Goal: Find contact information: Obtain details needed to contact an individual or organization

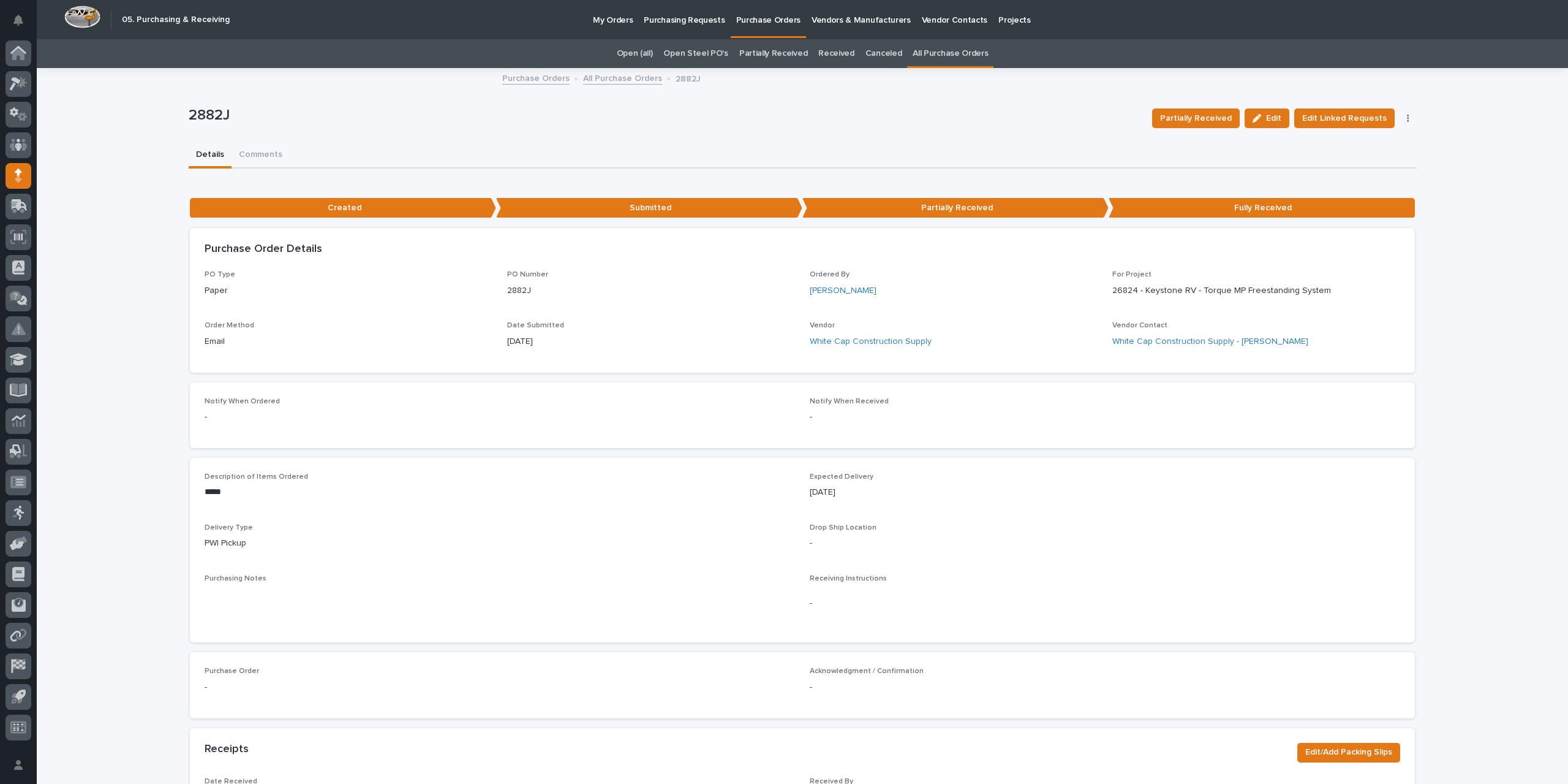
scroll to position [61, 0]
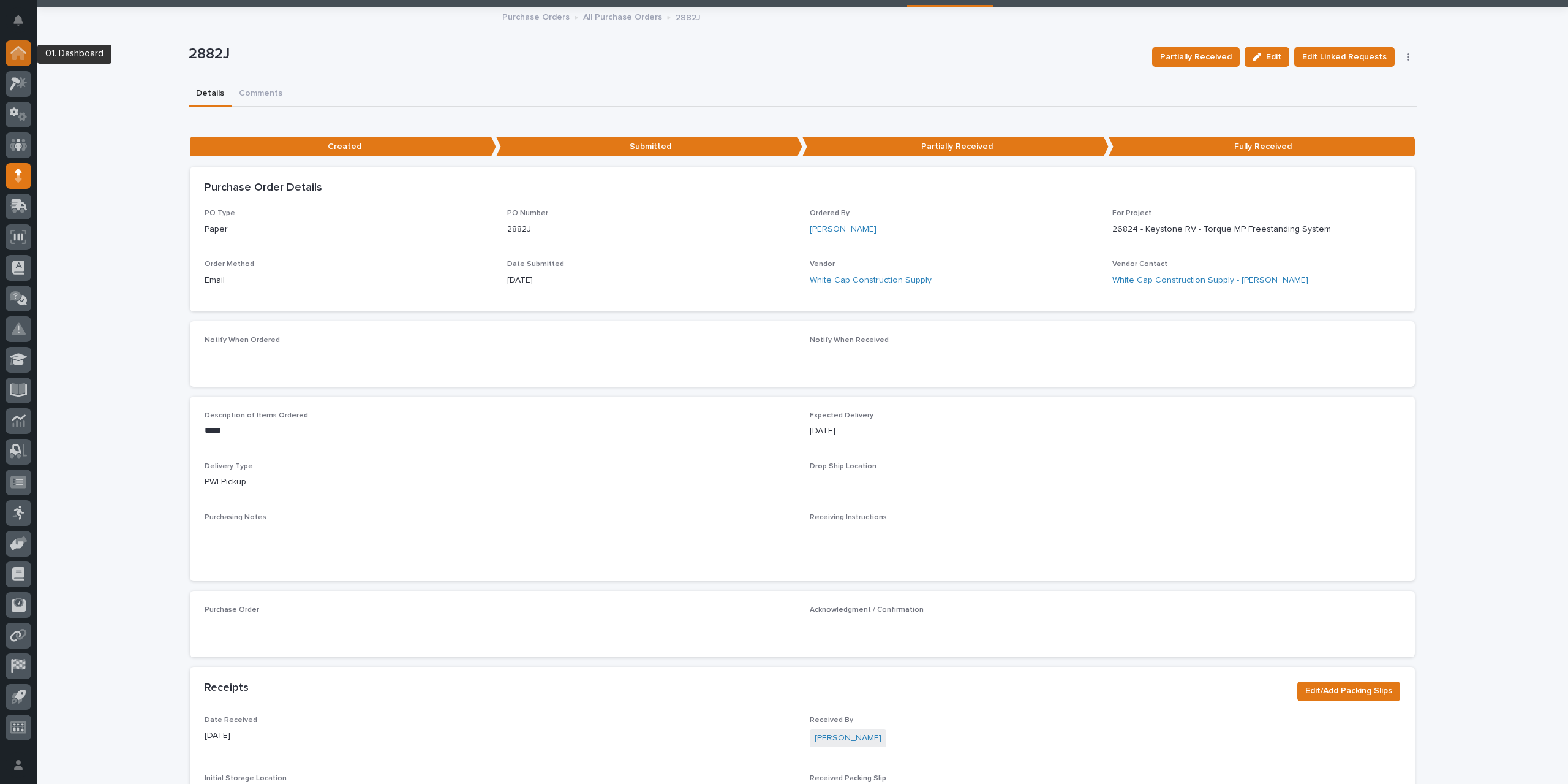
click at [28, 55] on div at bounding box center [18, 53] width 25 height 25
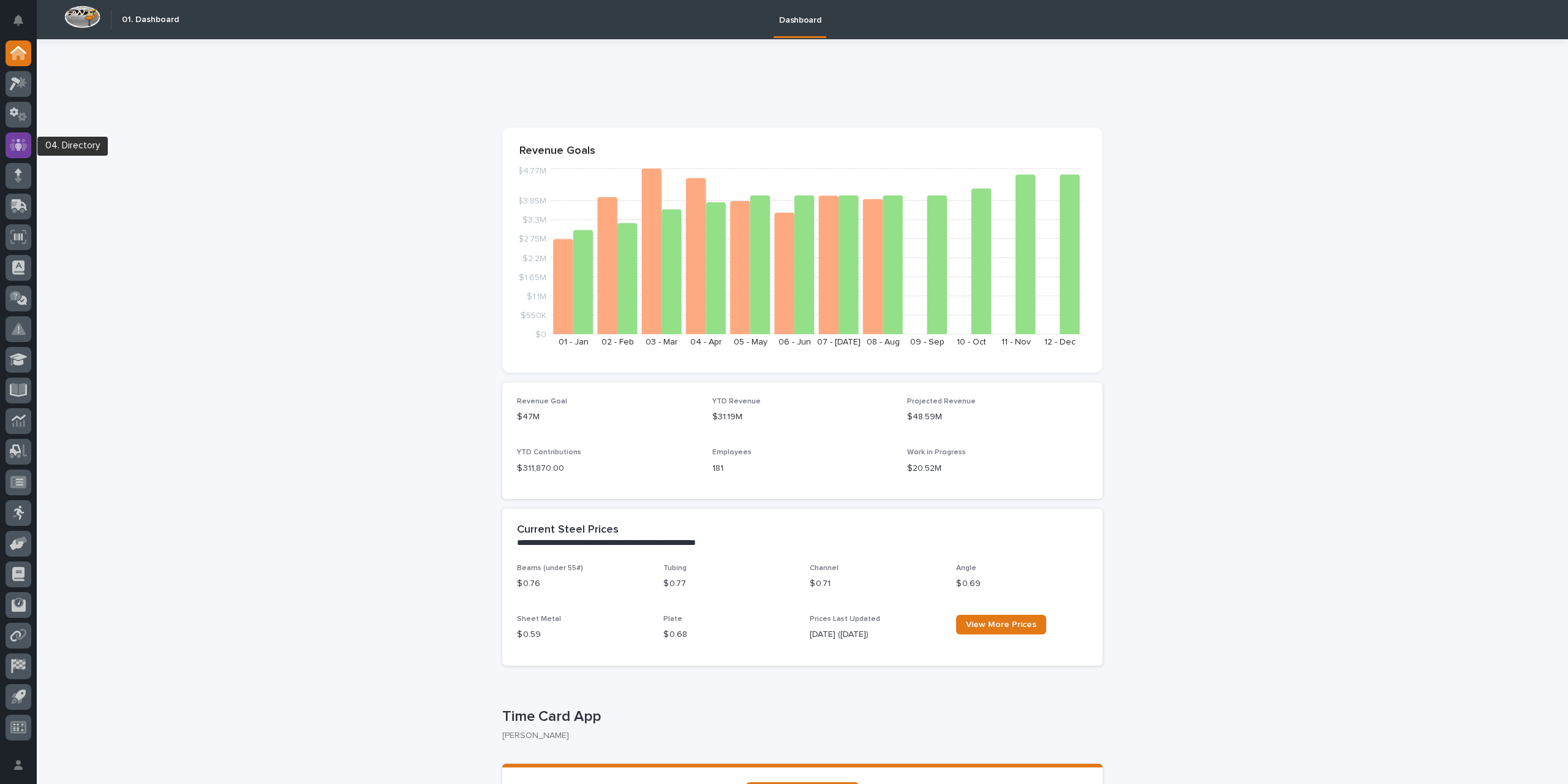
click at [20, 156] on div at bounding box center [18, 145] width 25 height 25
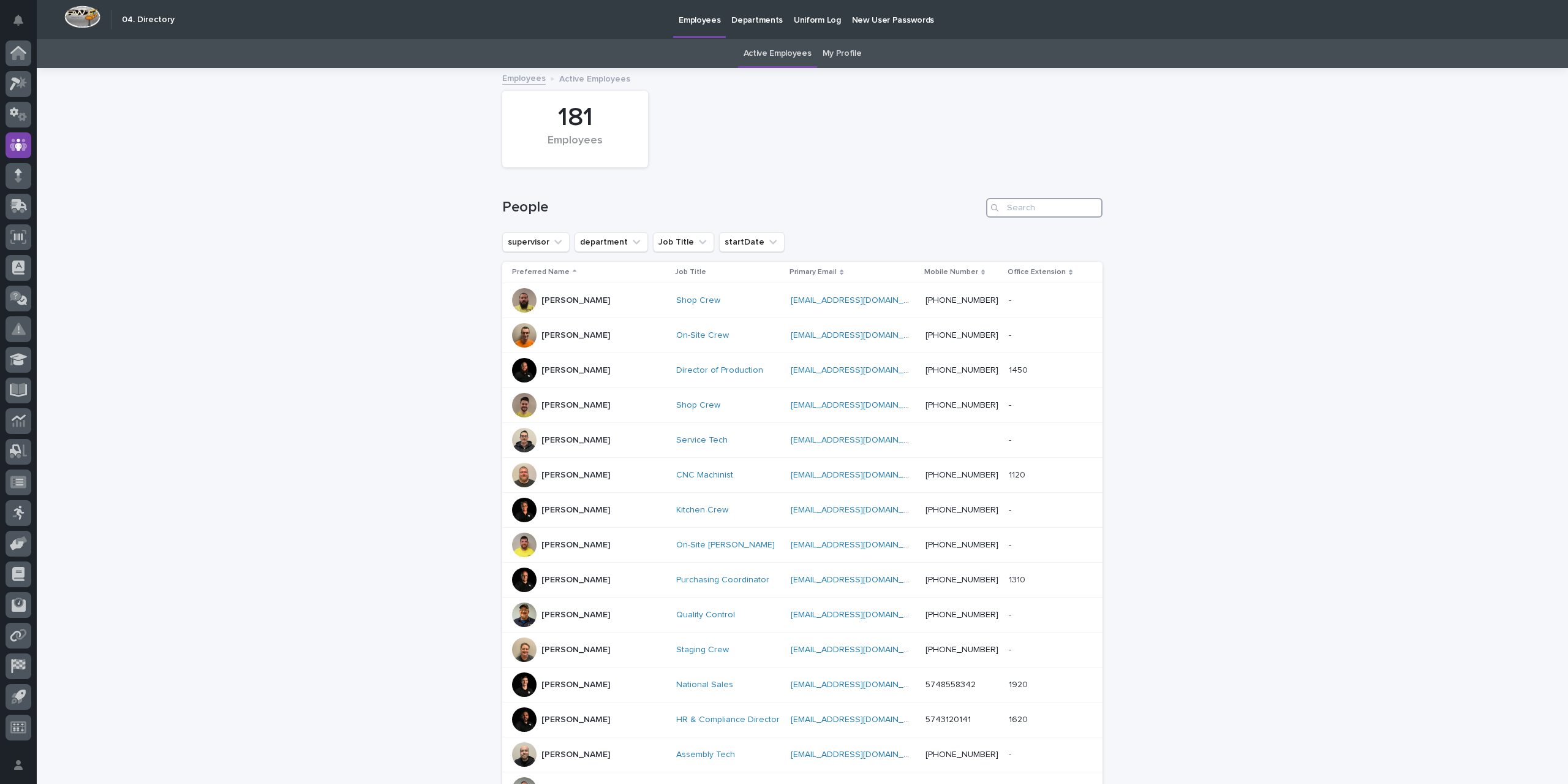
click at [1032, 208] on input "Search" at bounding box center [1044, 208] width 117 height 20
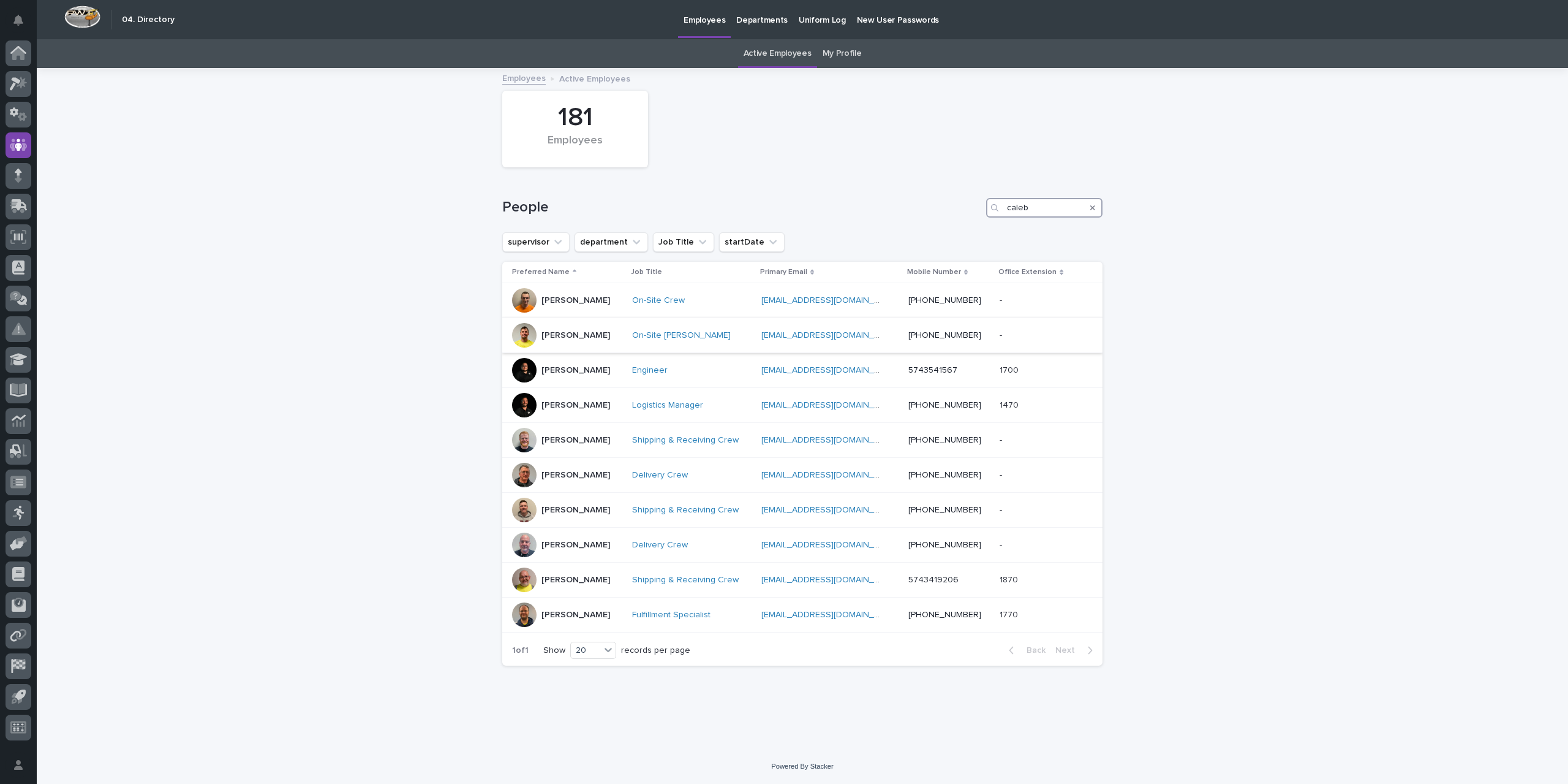
type input "caleb"
click at [594, 333] on p "[PERSON_NAME]" at bounding box center [576, 335] width 69 height 10
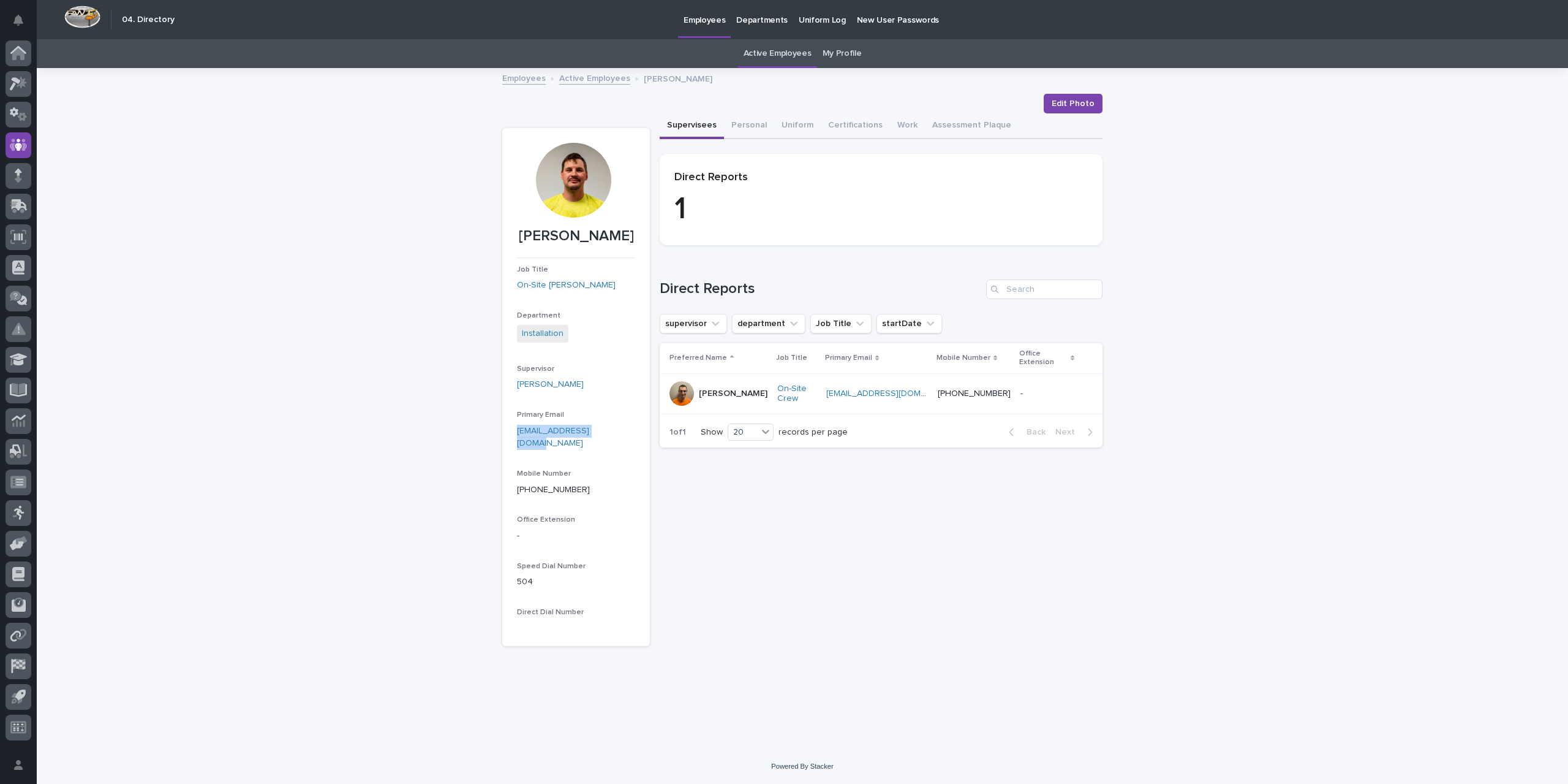
drag, startPoint x: 624, startPoint y: 432, endPoint x: 527, endPoint y: 432, distance: 97.0
click at [511, 434] on section "[PERSON_NAME] Job Title On-Site [PERSON_NAME] Department Installation Superviso…" at bounding box center [576, 387] width 148 height 518
copy link "[EMAIL_ADDRESS][DOMAIN_NAME]"
click at [17, 52] on icon at bounding box center [18, 54] width 12 height 12
